Goal: Transaction & Acquisition: Purchase product/service

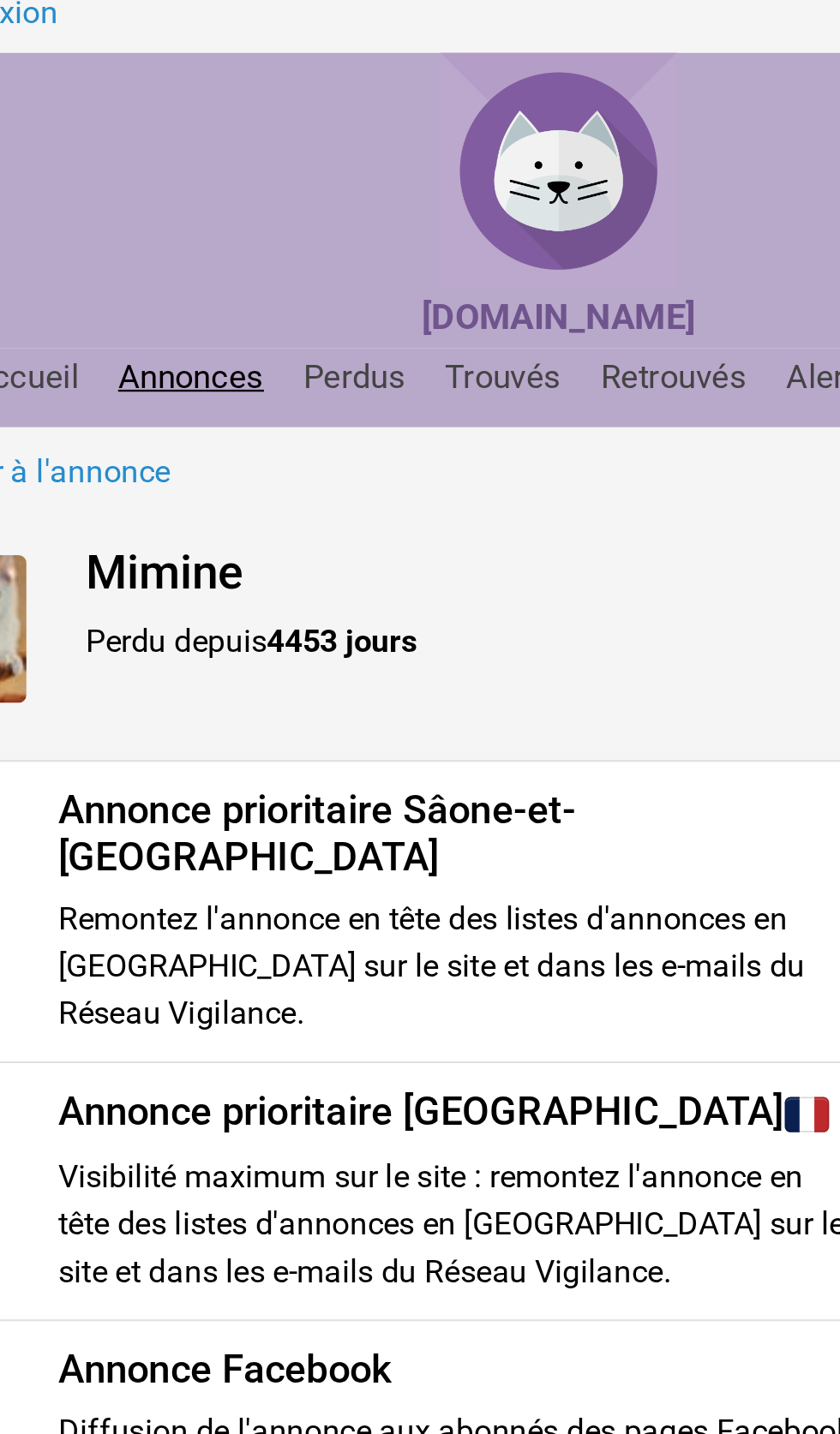
click at [264, 178] on link "Annonces" at bounding box center [260, 175] width 77 height 16
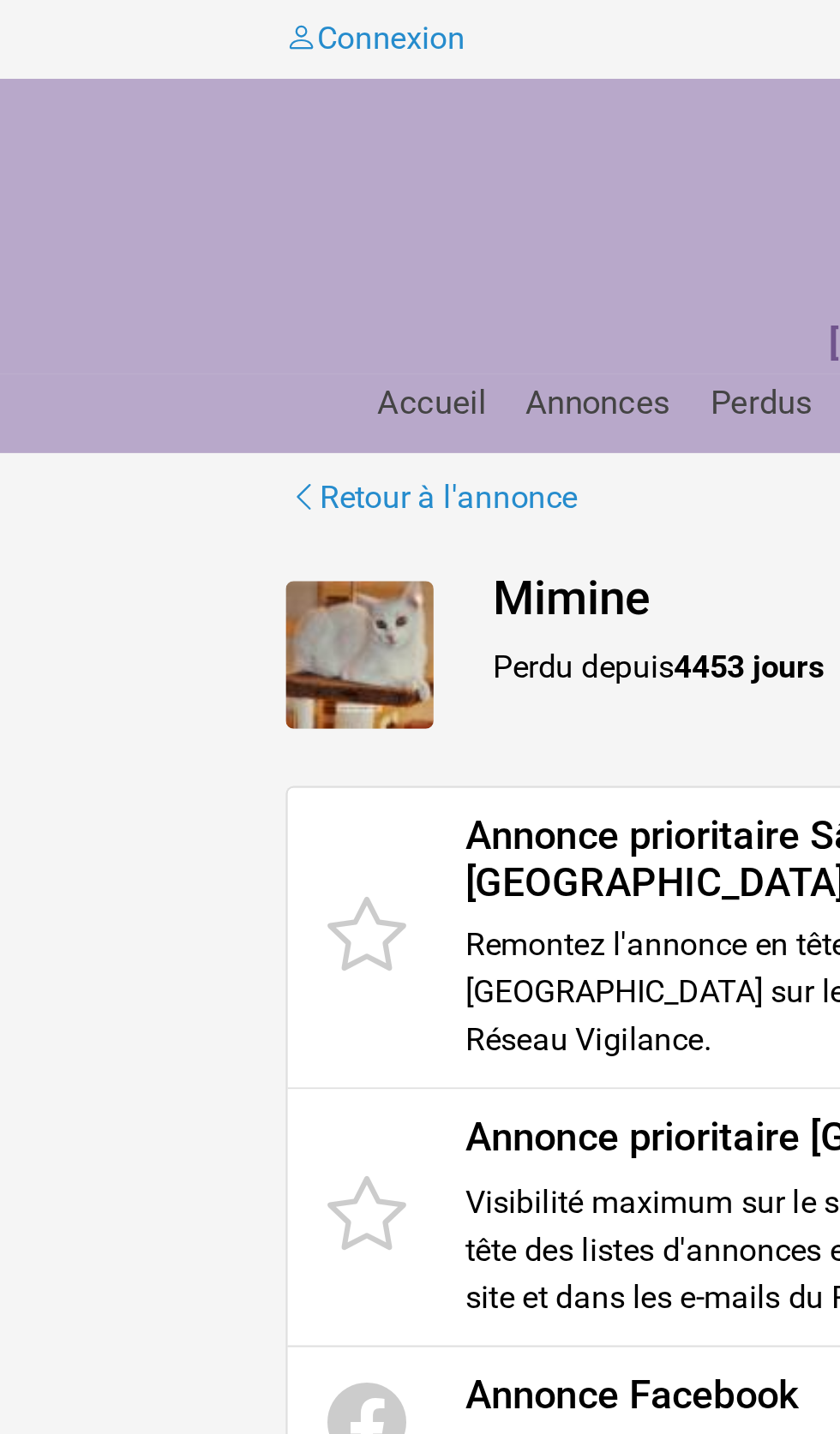
click at [286, 273] on h4 "Mimine" at bounding box center [464, 261] width 501 height 25
click at [321, 291] on strong "4453 jours" at bounding box center [325, 290] width 65 height 16
click at [166, 292] on img at bounding box center [156, 285] width 64 height 64
click at [309, 288] on strong "4453 jours" at bounding box center [325, 290] width 65 height 16
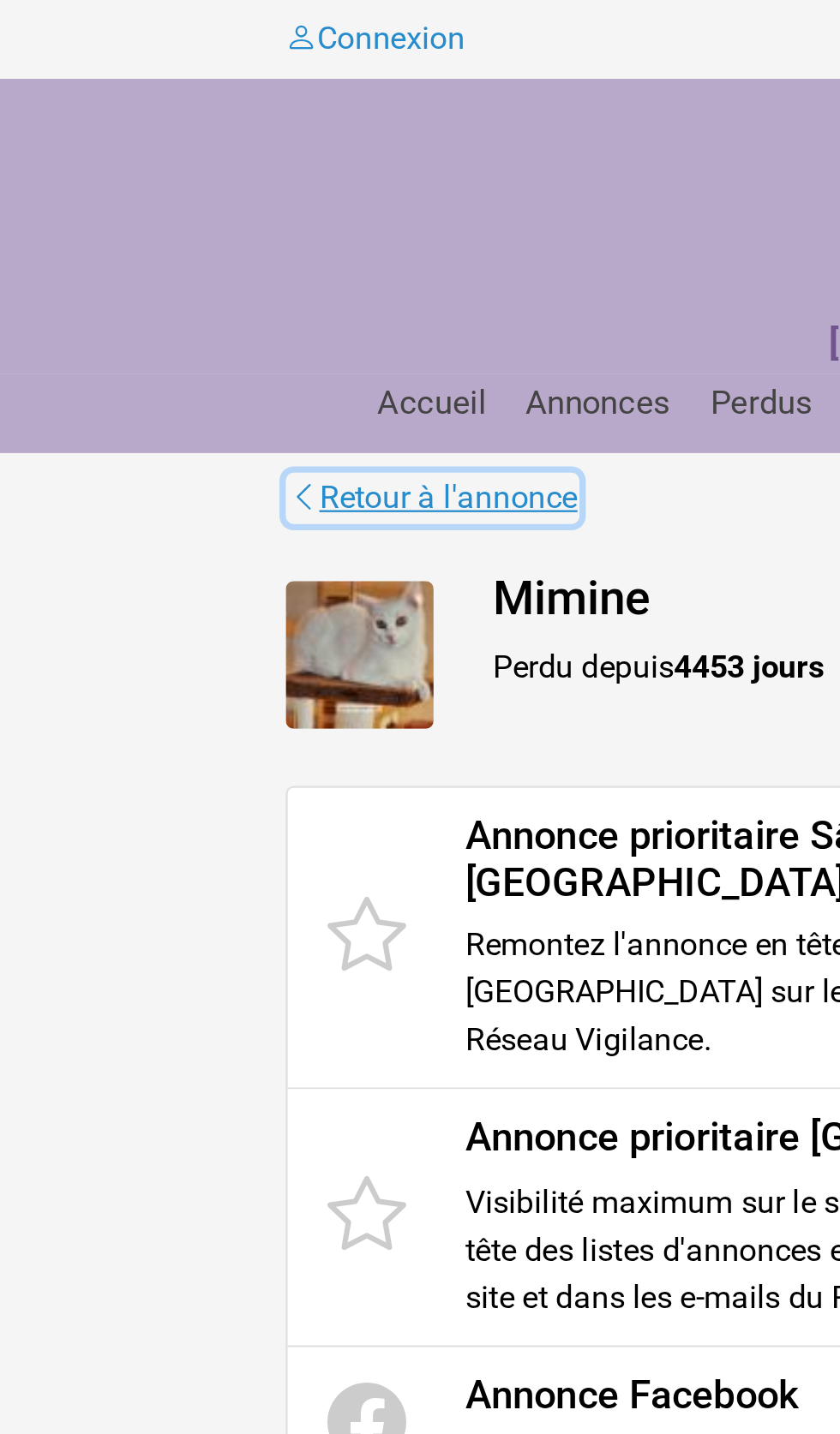
click at [242, 212] on link "Retour à l'annonce" at bounding box center [187, 216] width 127 height 23
